Goal: Task Accomplishment & Management: Manage account settings

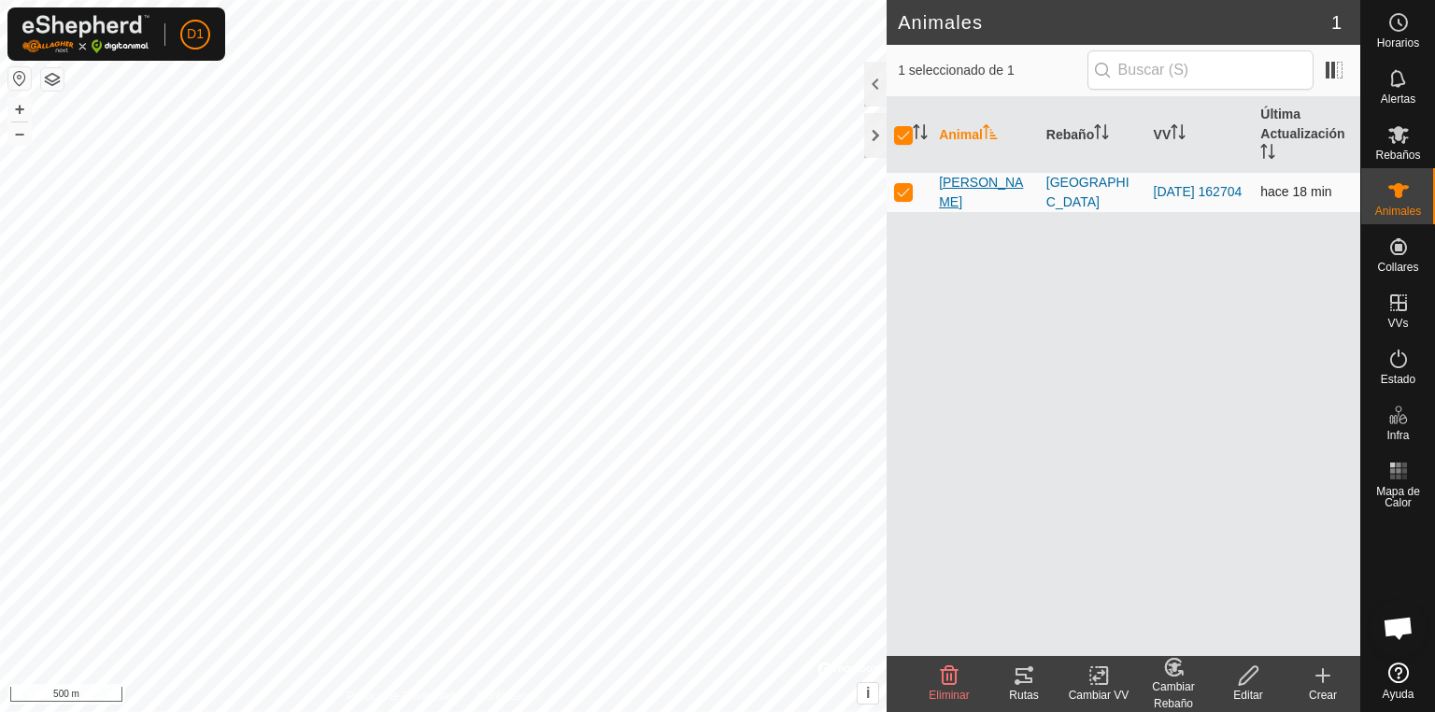
click at [961, 195] on span "[PERSON_NAME]" at bounding box center [985, 192] width 92 height 39
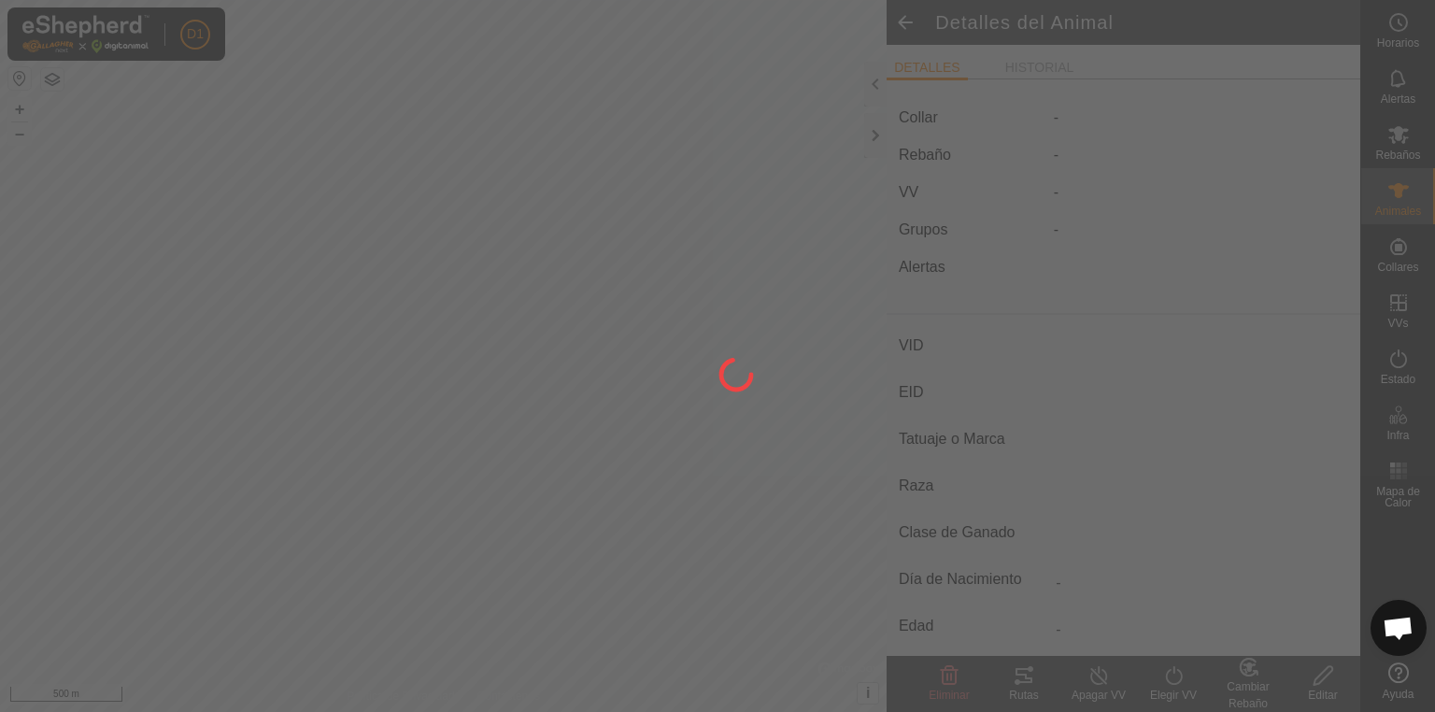
type input "[PERSON_NAME]"
type input "-"
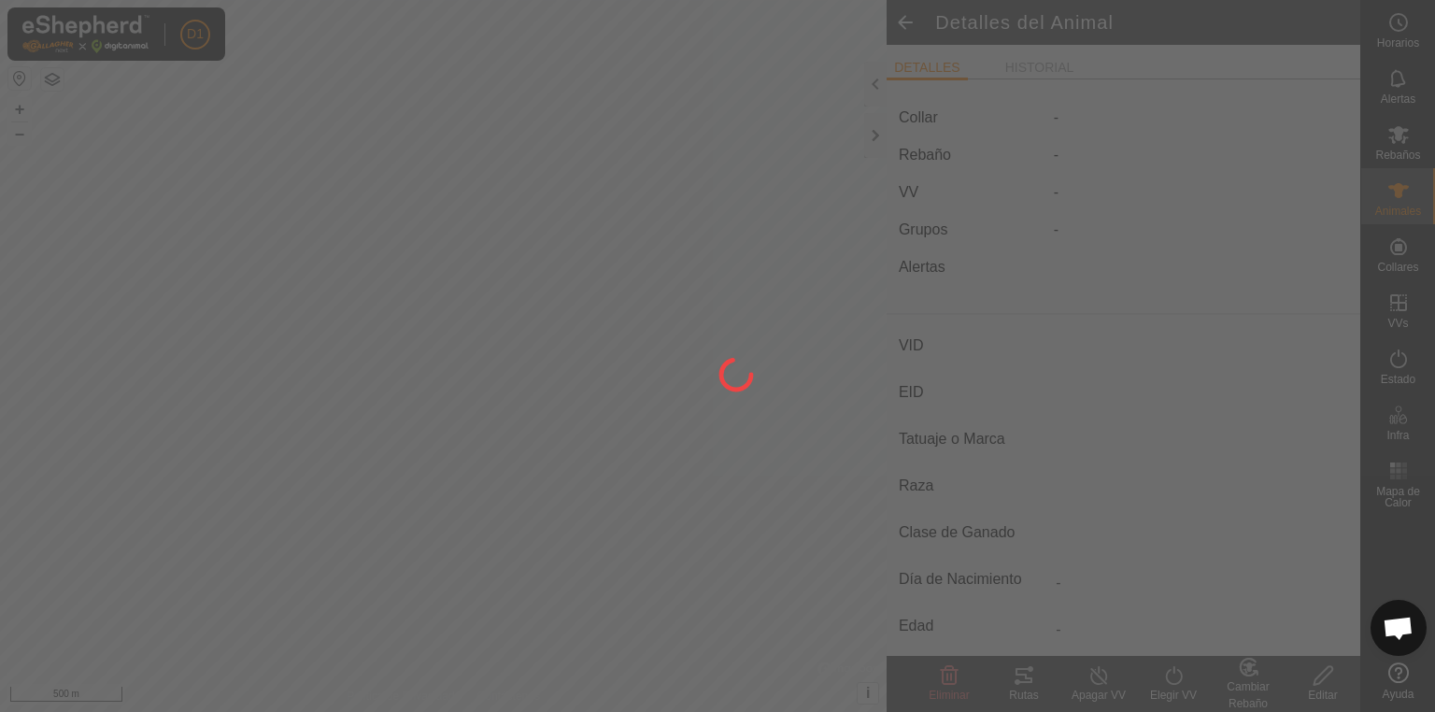
type input "0 kg"
type input "-"
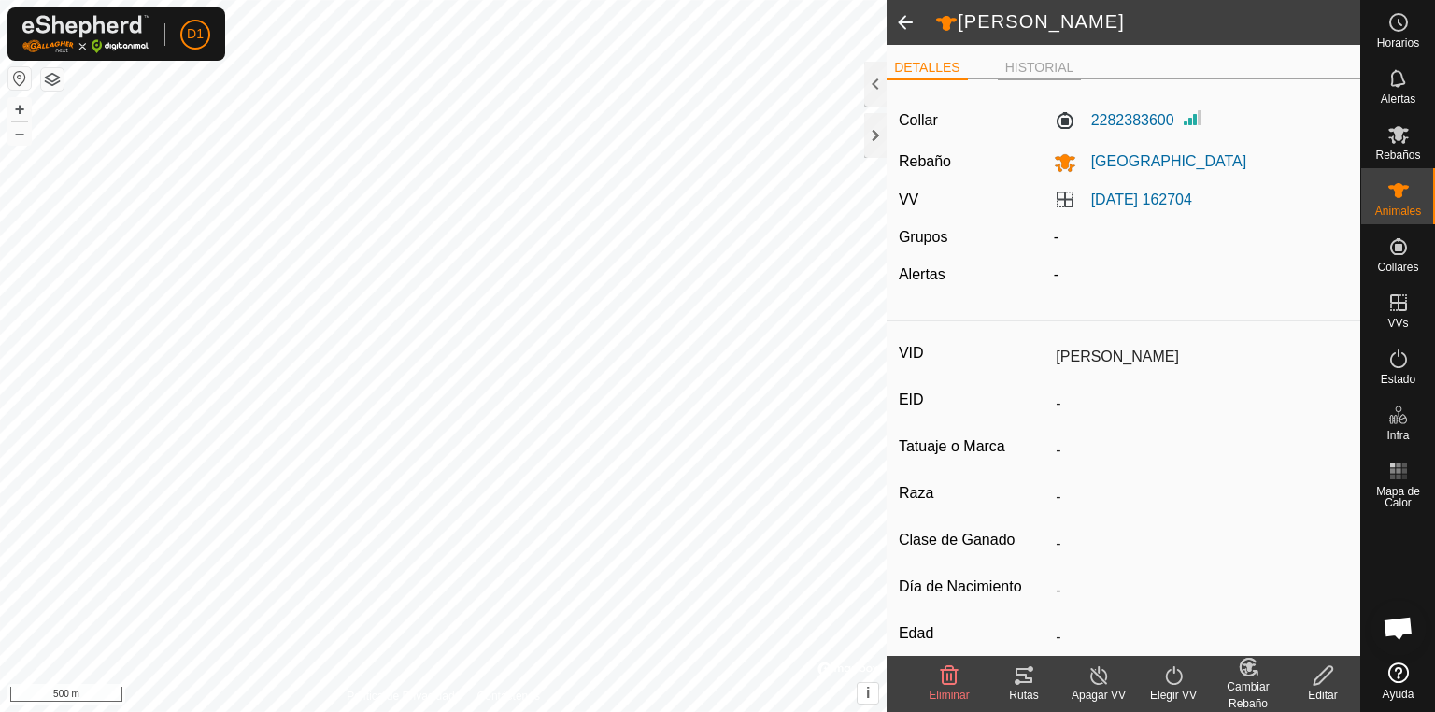
click at [1031, 60] on li "HISTORIAL" at bounding box center [1039, 69] width 84 height 22
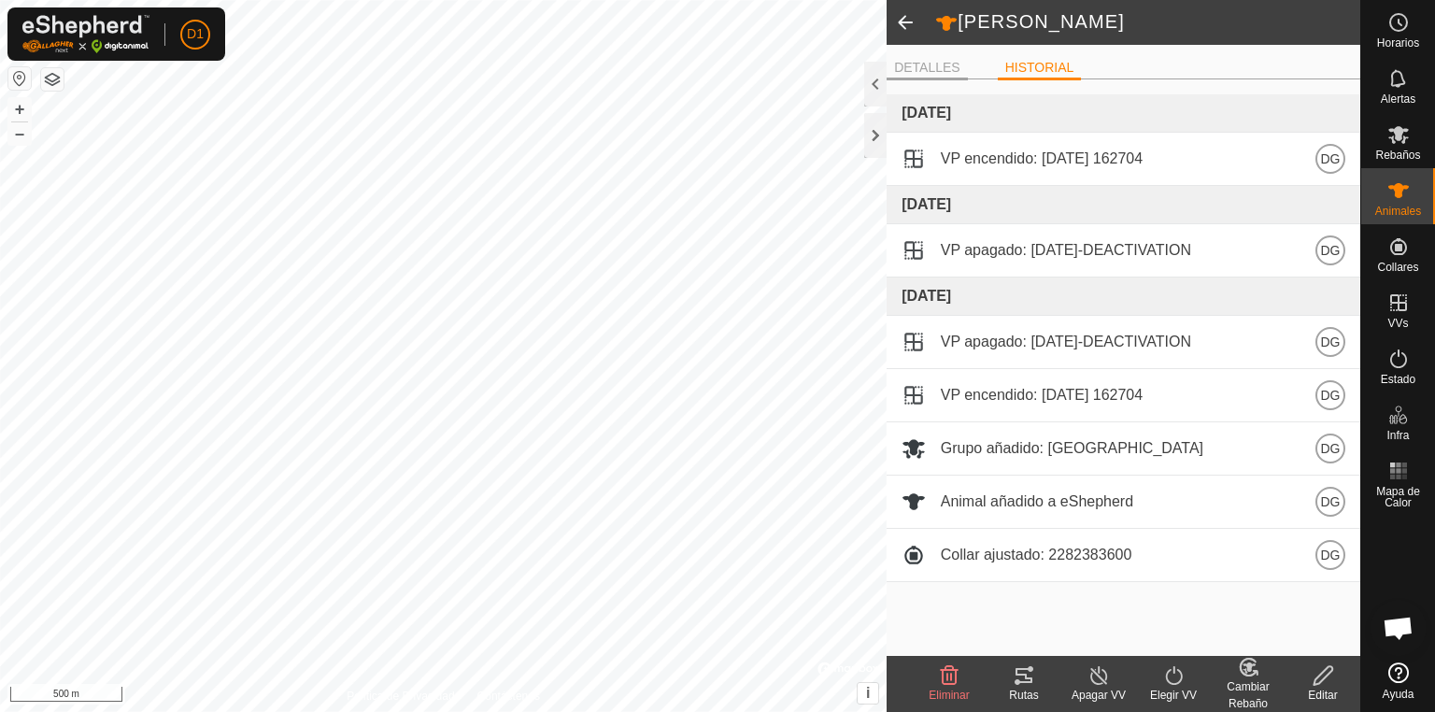
click at [939, 62] on li "DETALLES" at bounding box center [926, 69] width 81 height 22
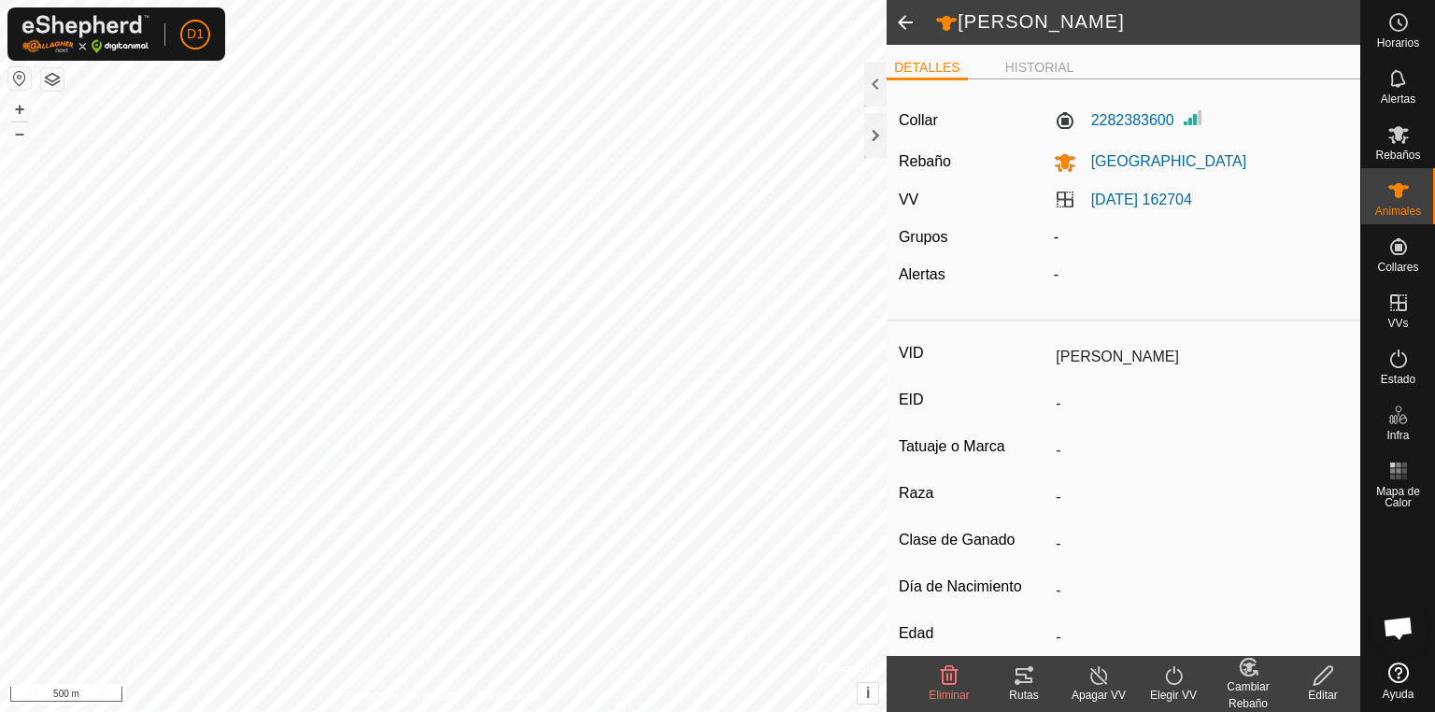
click at [1025, 672] on icon at bounding box center [1023, 675] width 22 height 22
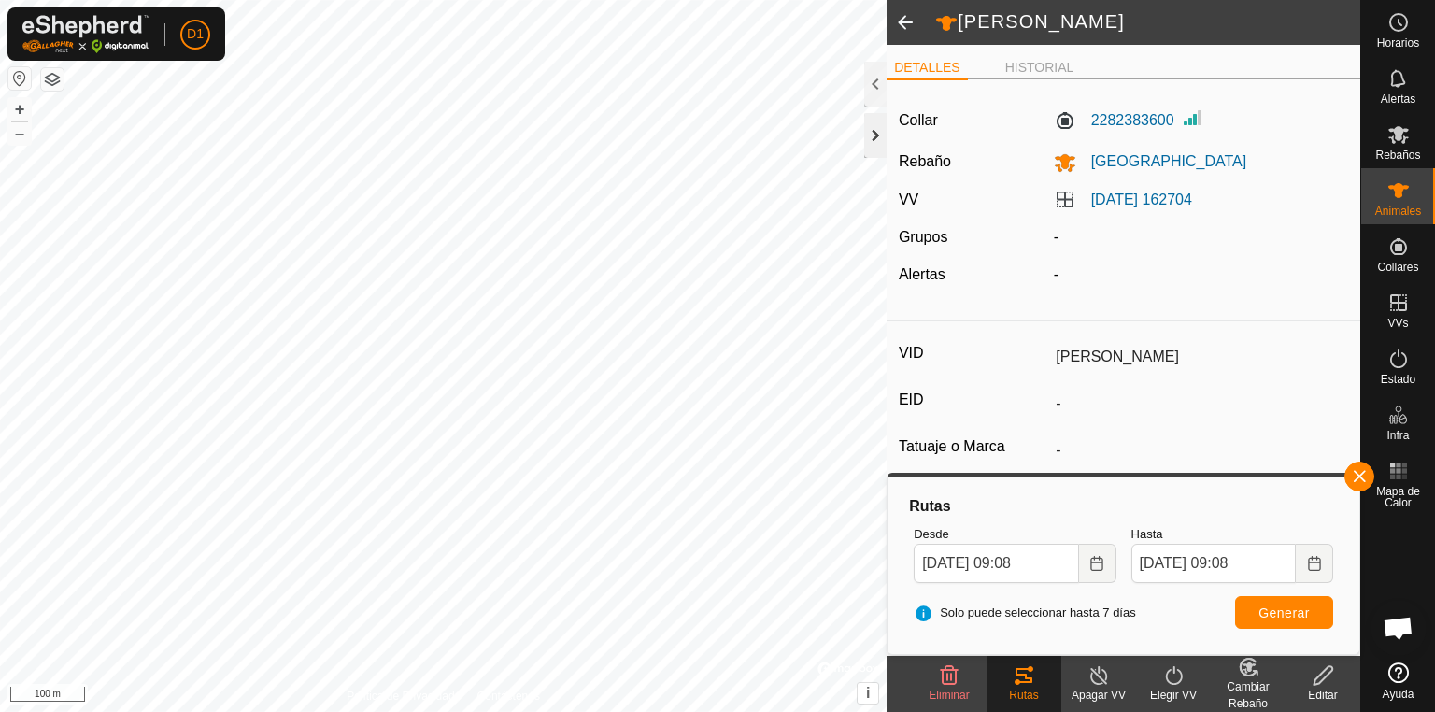
click at [868, 144] on div at bounding box center [875, 135] width 22 height 45
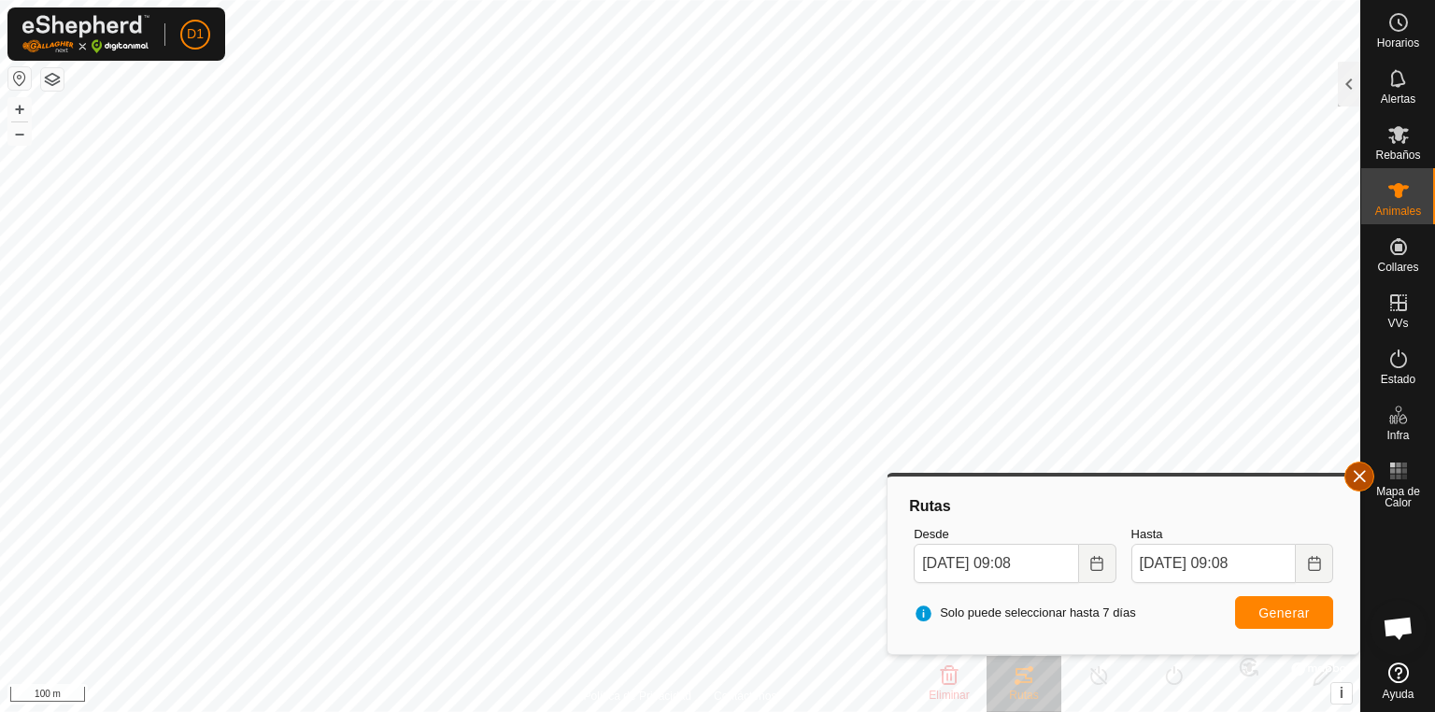
click at [1349, 473] on button "button" at bounding box center [1359, 476] width 30 height 30
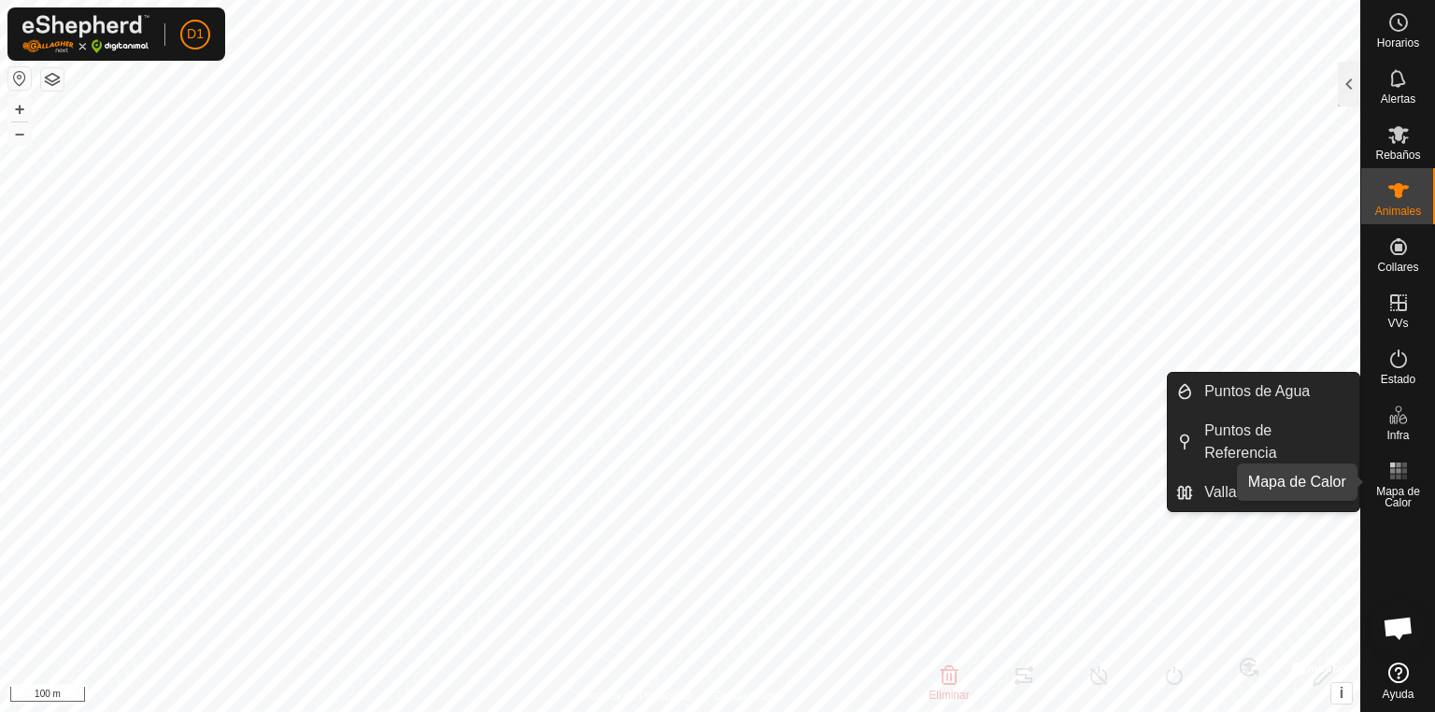
click at [1398, 477] on rect at bounding box center [1397, 476] width 5 height 5
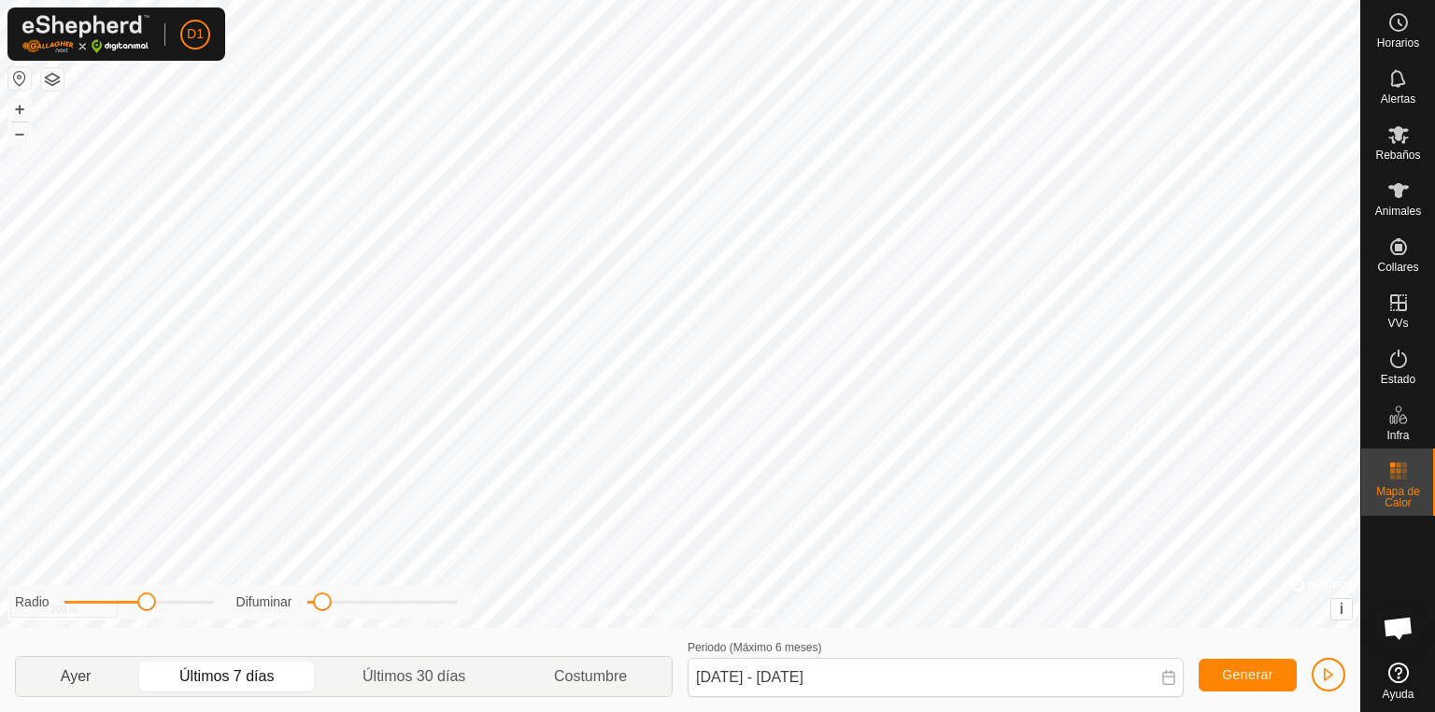
click at [101, 677] on p-togglebutton "Ayer" at bounding box center [76, 676] width 120 height 39
type input "[DATE] - [DATE]"
